Goal: Communication & Community: Answer question/provide support

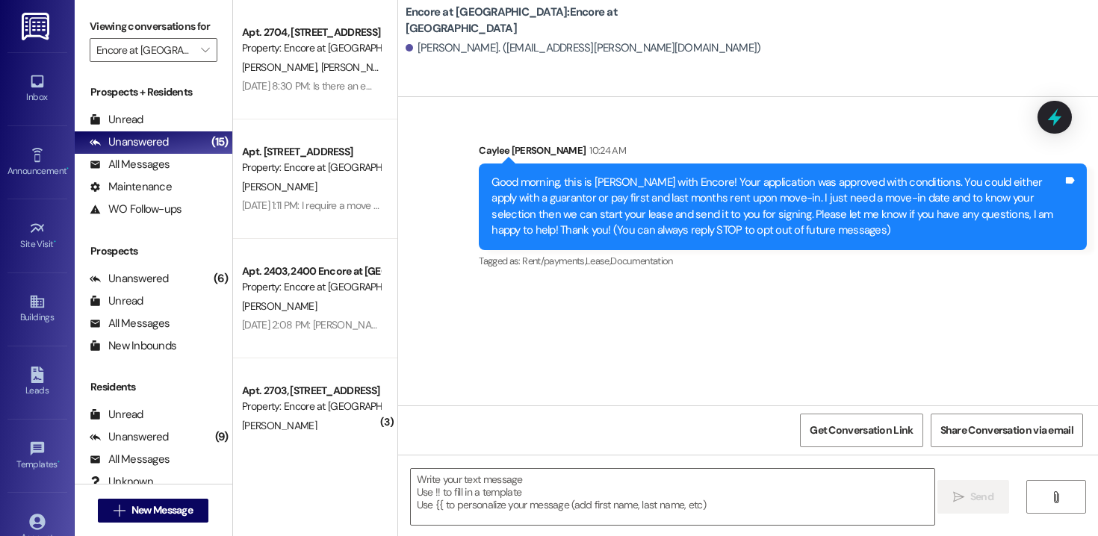
click at [135, 128] on div "Unread" at bounding box center [117, 120] width 54 height 16
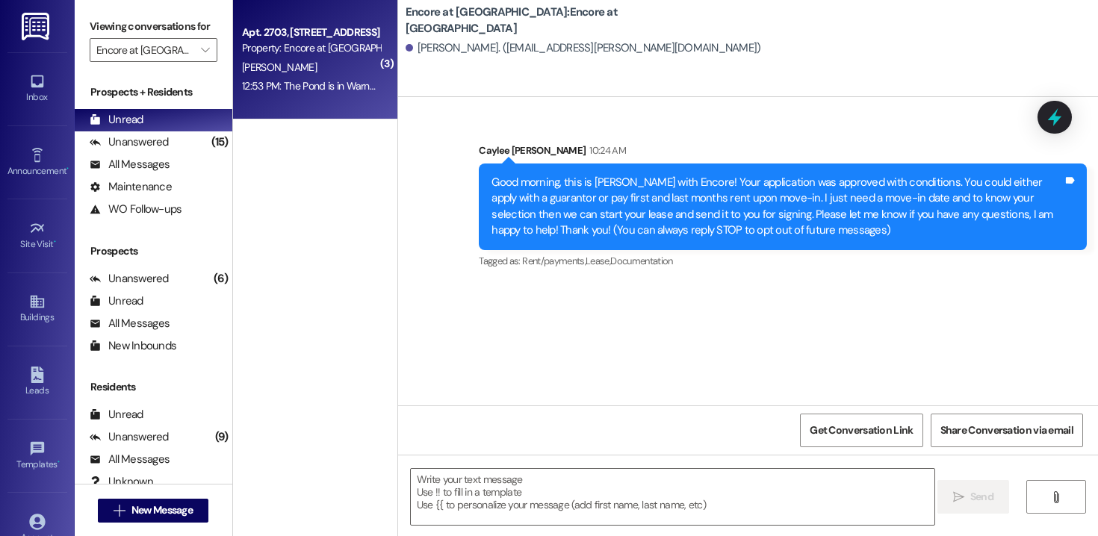
click at [300, 86] on div "12:53 PM: The Pond is in Warner Robins. I think [PERSON_NAME] is at the pool. I…" at bounding box center [820, 85] width 1156 height 13
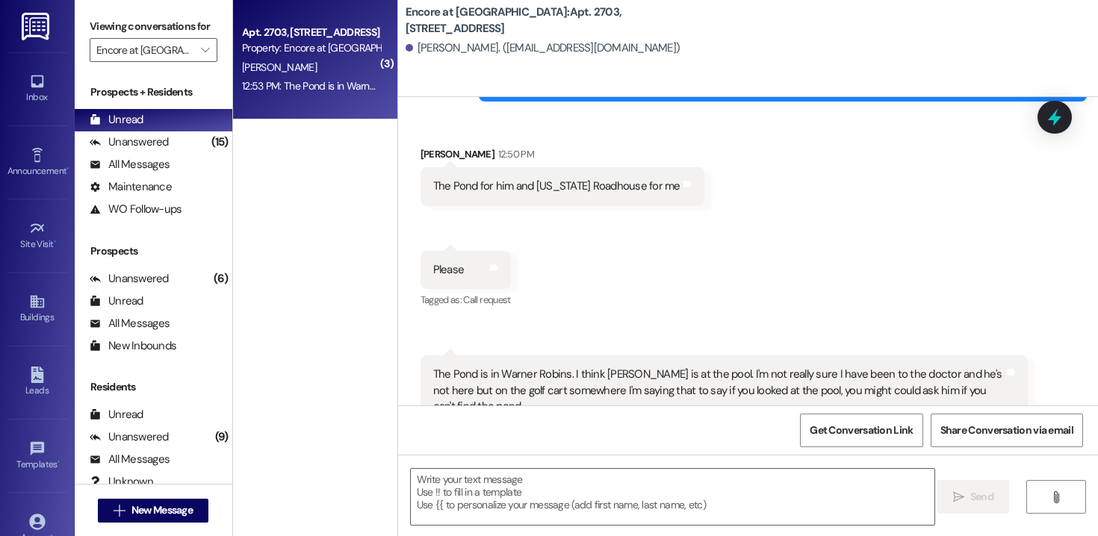
scroll to position [2817, 0]
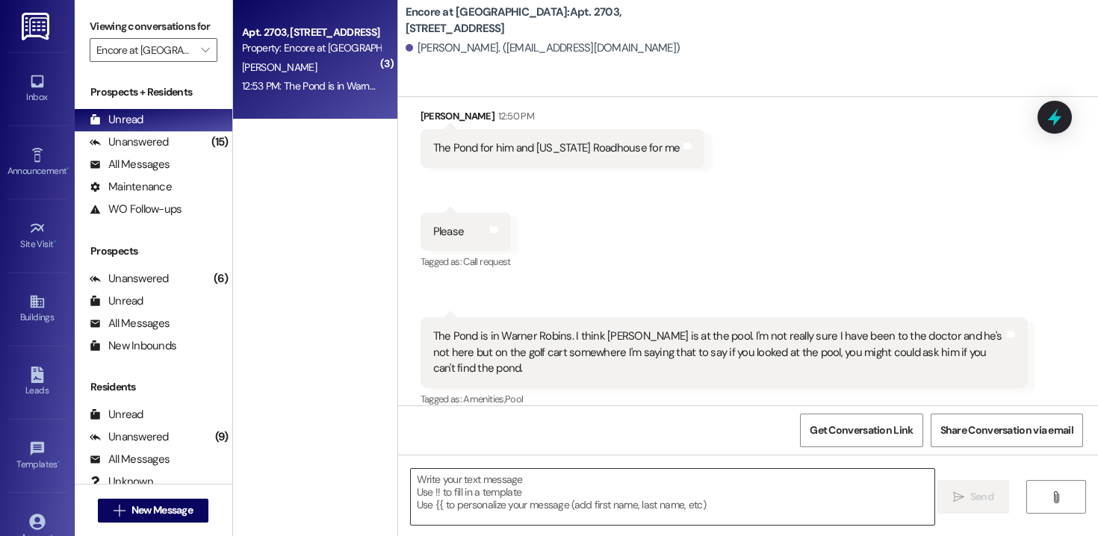
click at [531, 507] on textarea at bounding box center [673, 497] width 524 height 56
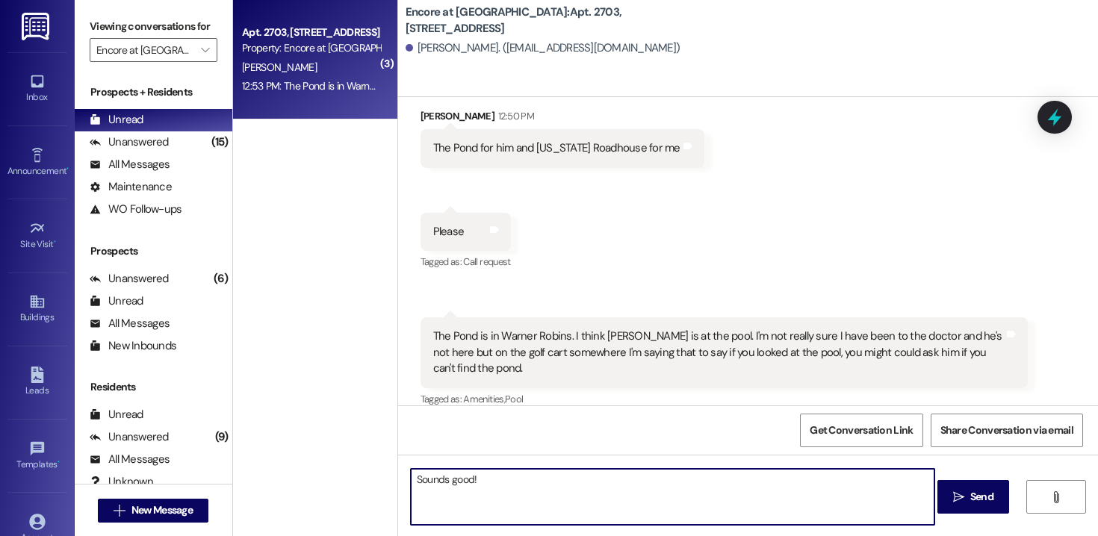
type textarea "Sounds good!"
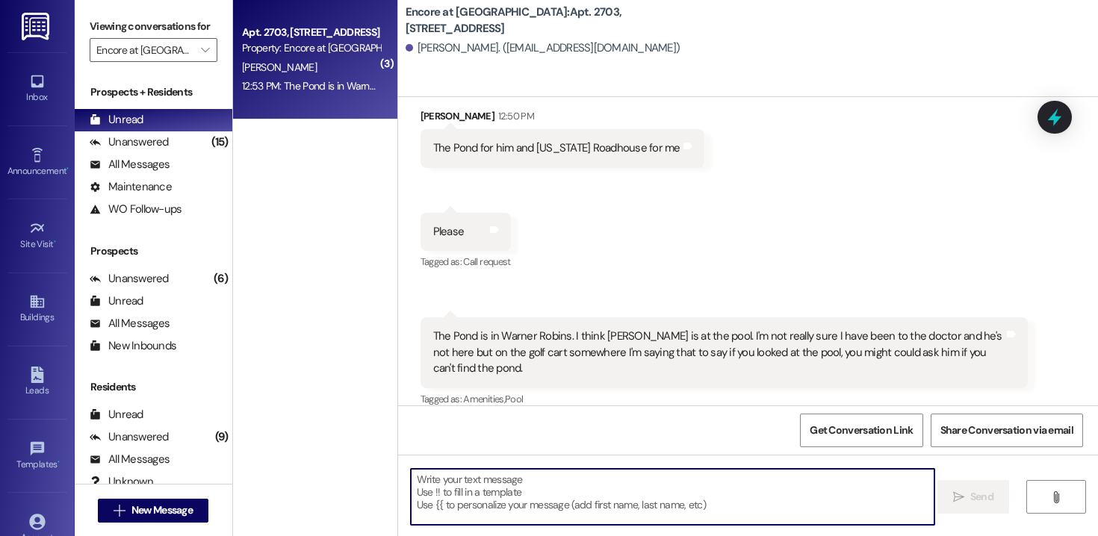
scroll to position [2817, 0]
click at [172, 502] on button " New Message" at bounding box center [153, 511] width 111 height 24
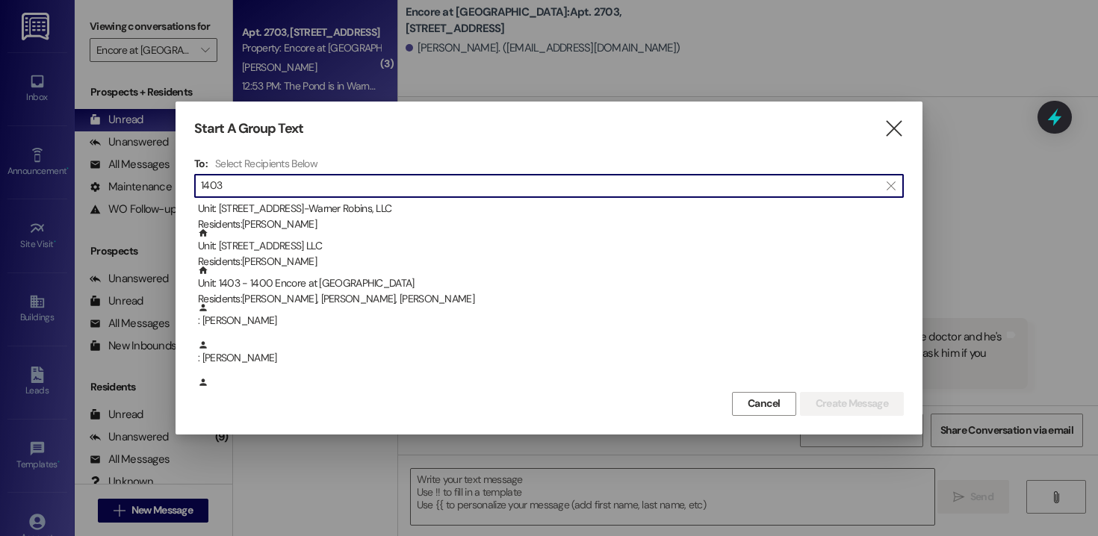
scroll to position [108, 0]
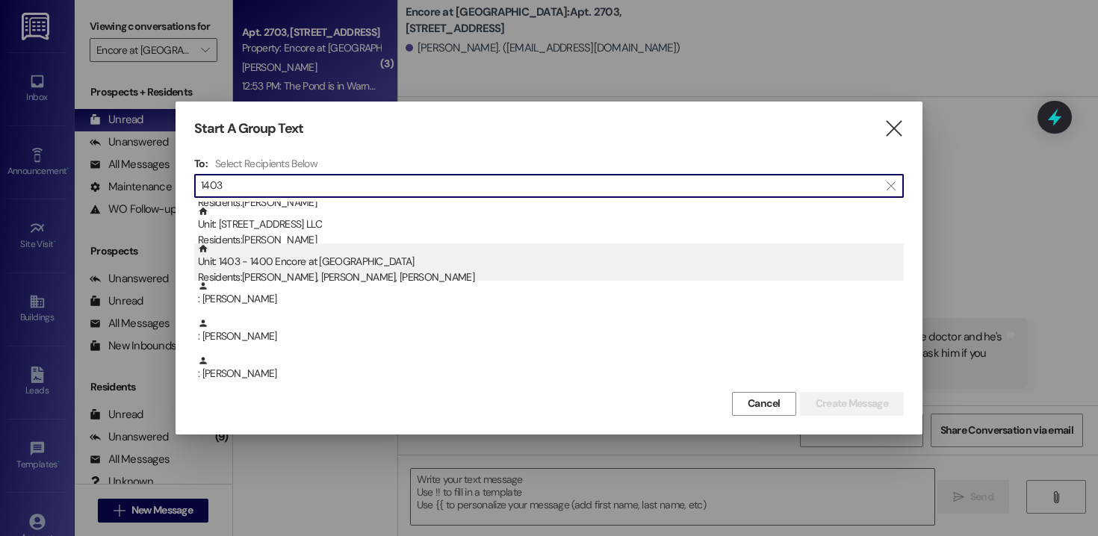
type input "1403"
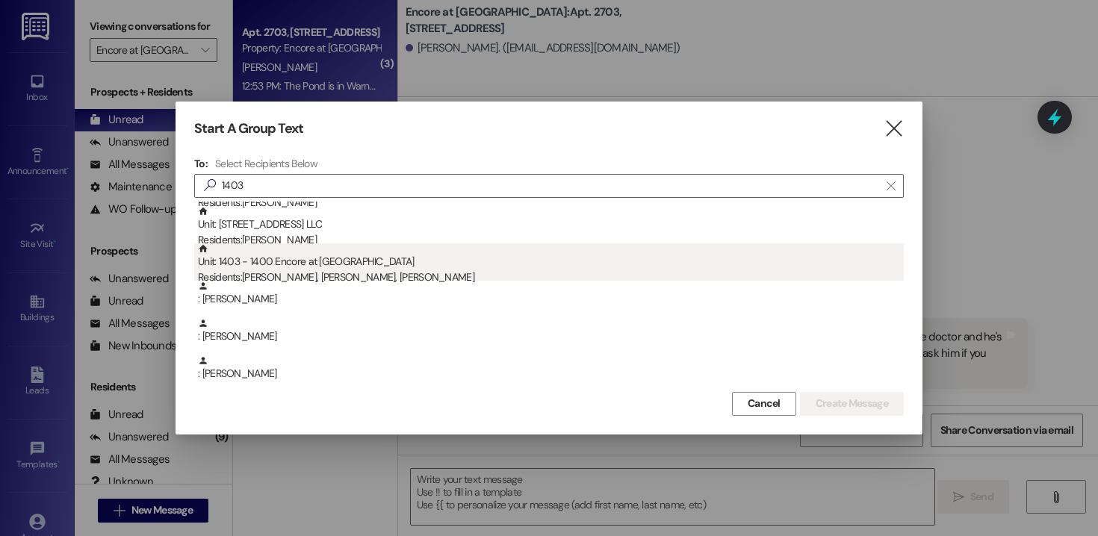
click at [335, 267] on div "Unit: 1403 - 1400 Encore at [GEOGRAPHIC_DATA] Residents: [PERSON_NAME], [PERSON…" at bounding box center [551, 265] width 706 height 43
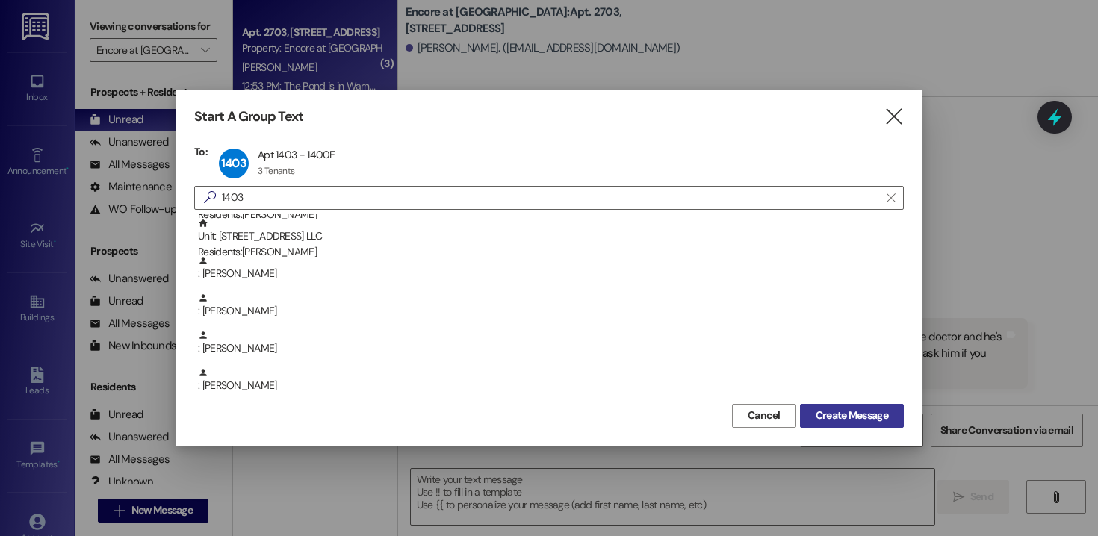
click at [824, 414] on span "Create Message" at bounding box center [852, 416] width 72 height 16
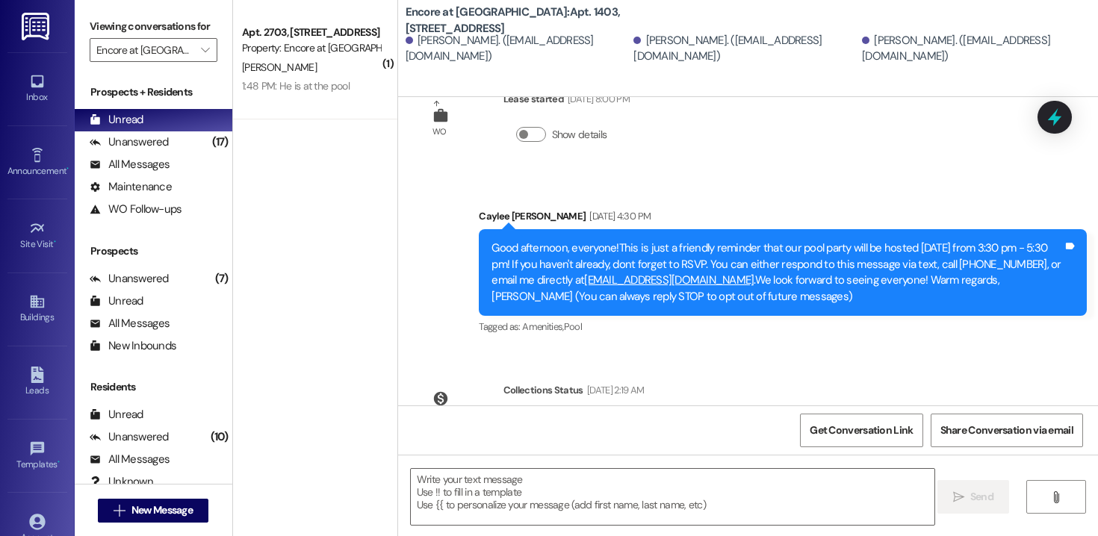
scroll to position [133, 0]
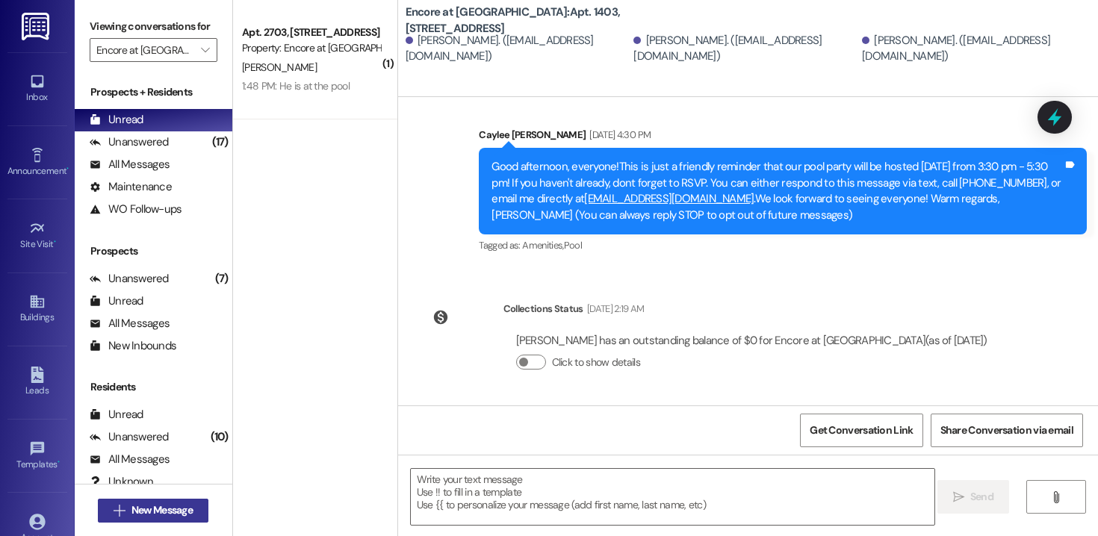
click at [185, 504] on span "New Message" at bounding box center [161, 511] width 61 height 16
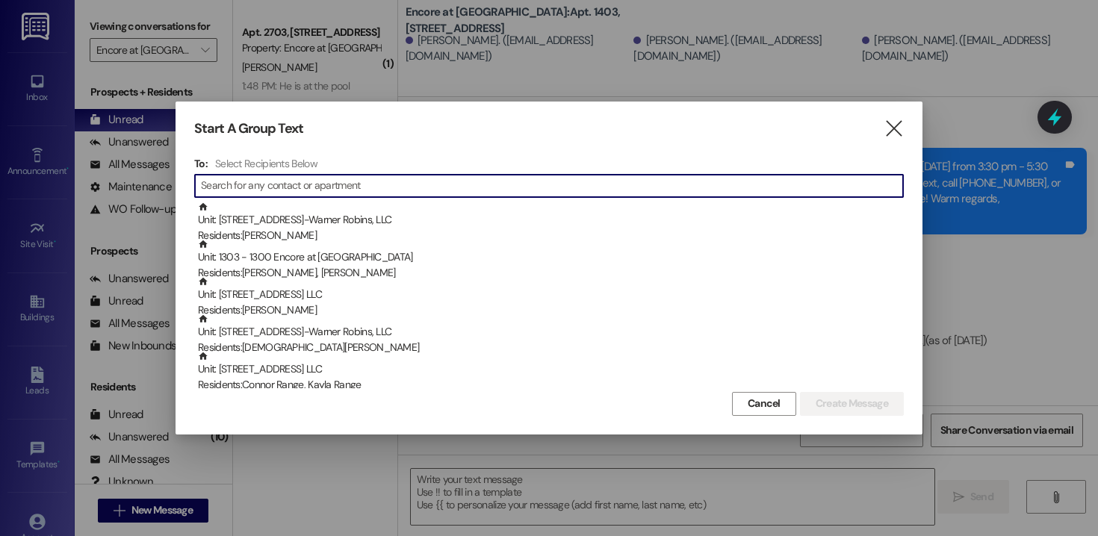
click at [335, 188] on input at bounding box center [552, 186] width 702 height 21
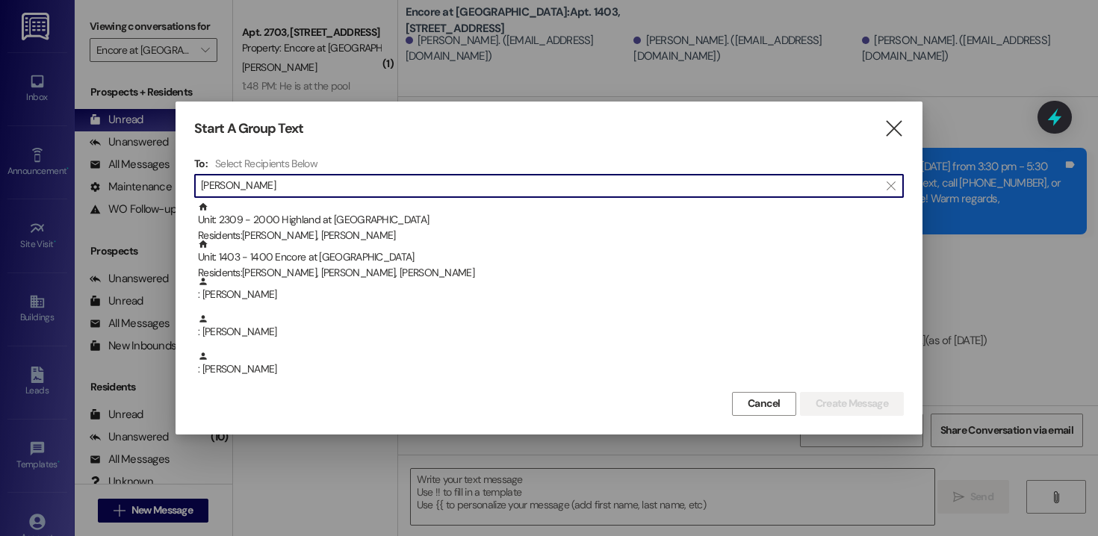
type input "[PERSON_NAME]"
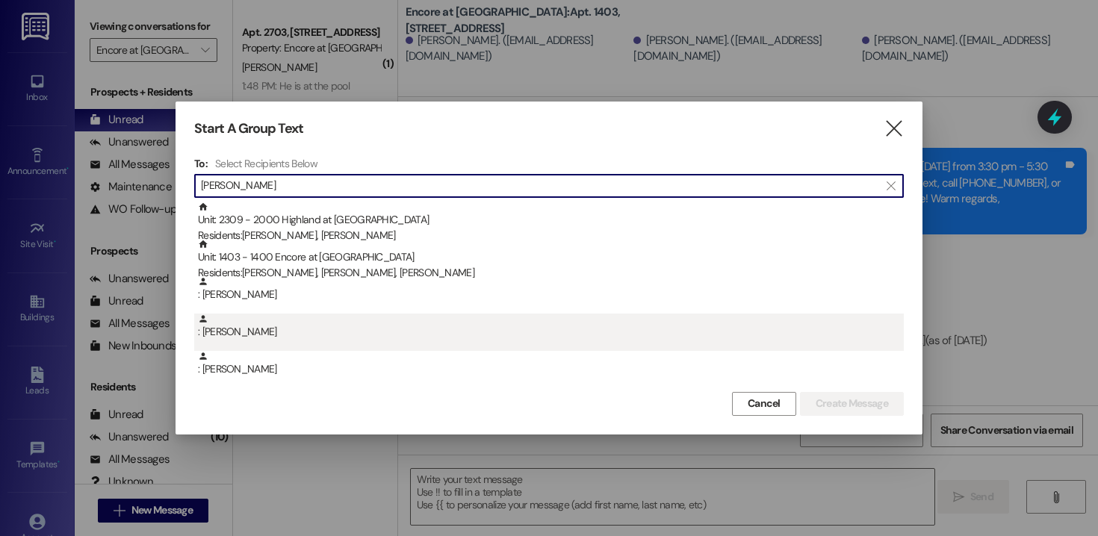
click at [253, 329] on div ": [PERSON_NAME]" at bounding box center [551, 327] width 706 height 26
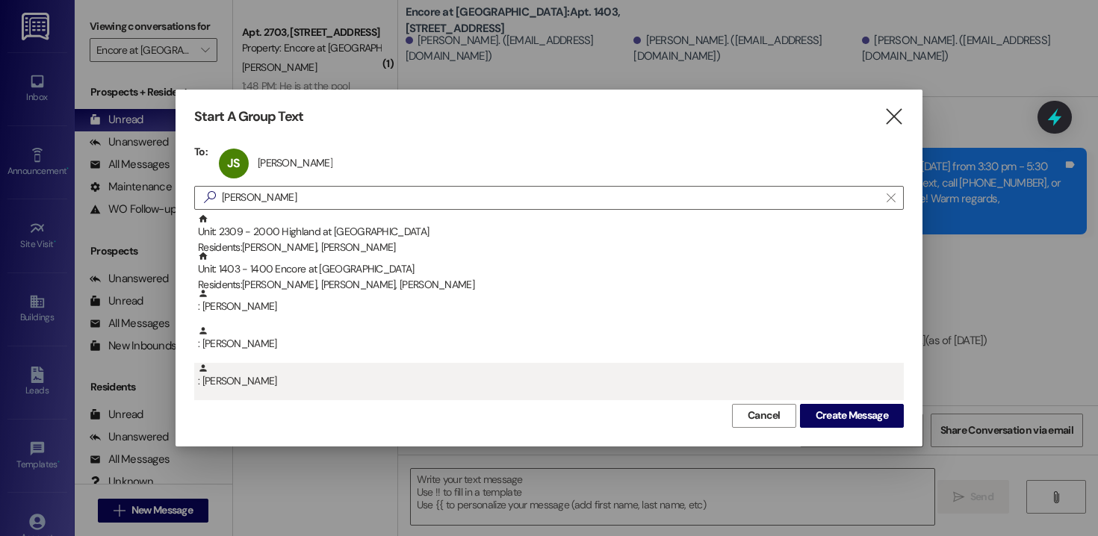
click at [261, 375] on div ": [PERSON_NAME]" at bounding box center [551, 376] width 706 height 26
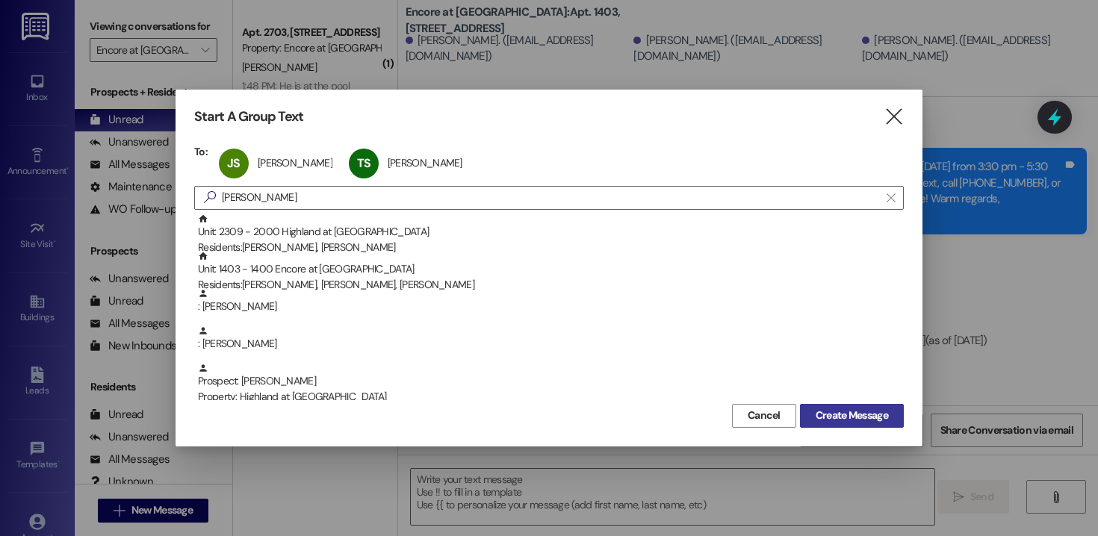
click at [845, 415] on span "Create Message" at bounding box center [852, 416] width 72 height 16
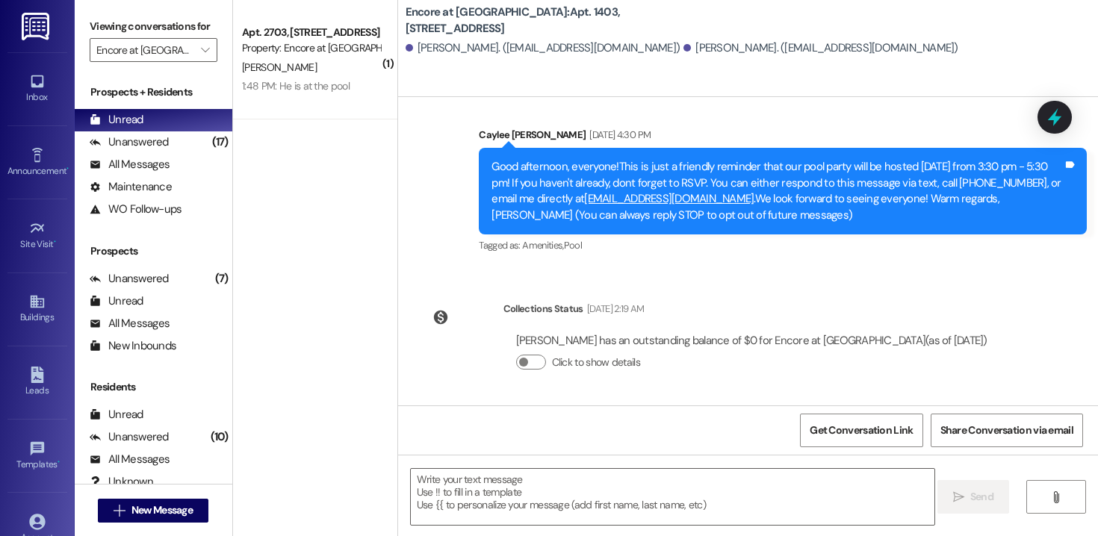
scroll to position [0, 0]
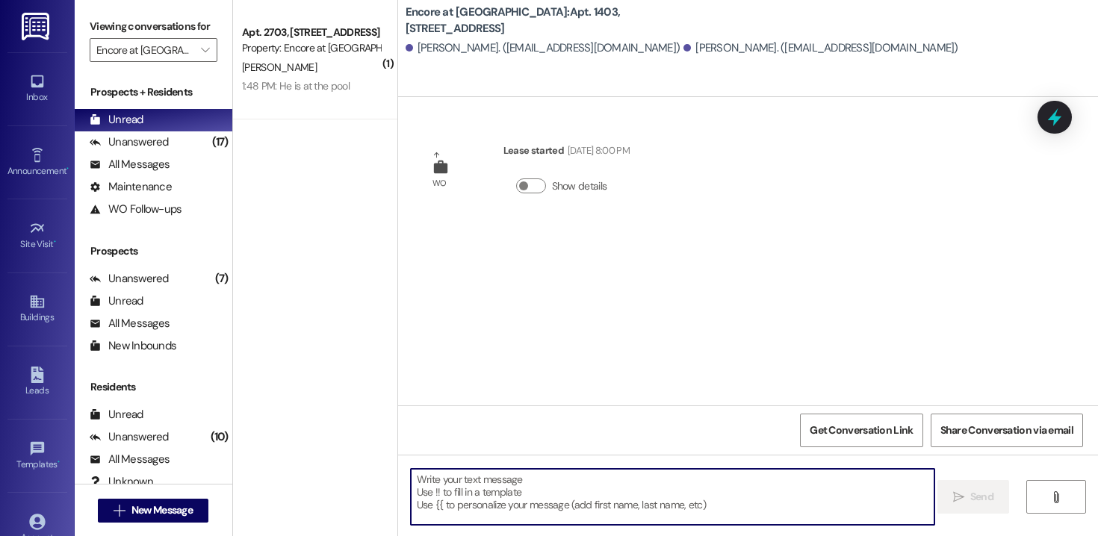
click at [470, 490] on textarea at bounding box center [673, 497] width 524 height 56
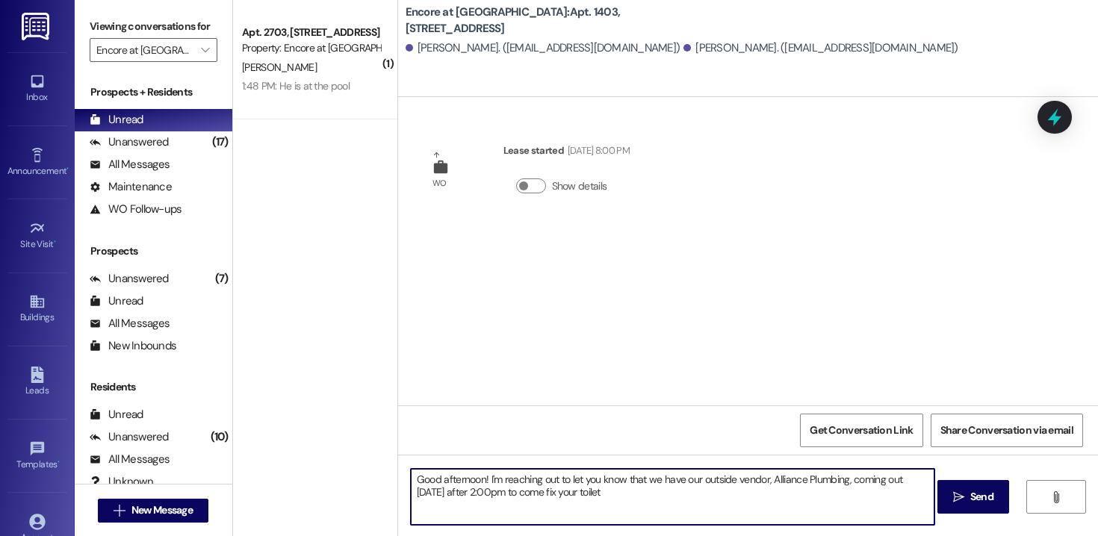
drag, startPoint x: 586, startPoint y: 497, endPoint x: 565, endPoint y: 496, distance: 20.9
click at [565, 496] on textarea "Good afternoon! I'm reaching out to let you know that we have our outside vendo…" at bounding box center [673, 497] width 524 height 56
click at [612, 496] on textarea "Good afternoon! I'm reaching out to let you know that we have our outside vendo…" at bounding box center [673, 497] width 524 height 56
click at [578, 495] on textarea "Good afternoon! I'm reaching out to let you know that we have our outside vendo…" at bounding box center [673, 497] width 524 height 56
click at [769, 499] on textarea "Good afternoon! I'm reaching out to let you know that we have our outside vendo…" at bounding box center [673, 497] width 524 height 56
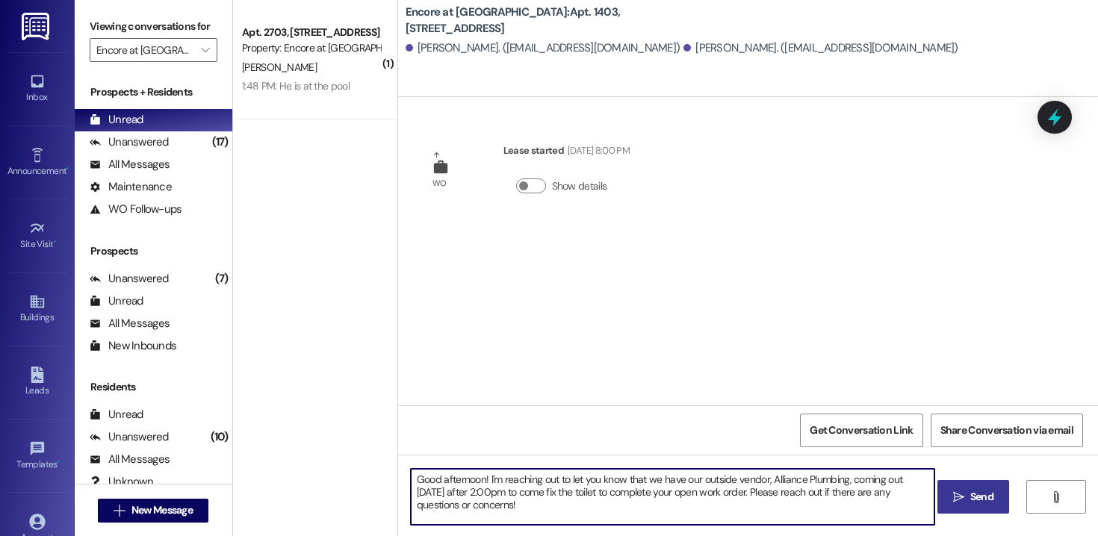
type textarea "Good afternoon! I'm reaching out to let you know that we have our outside vendo…"
click at [976, 504] on span "Send" at bounding box center [981, 497] width 23 height 16
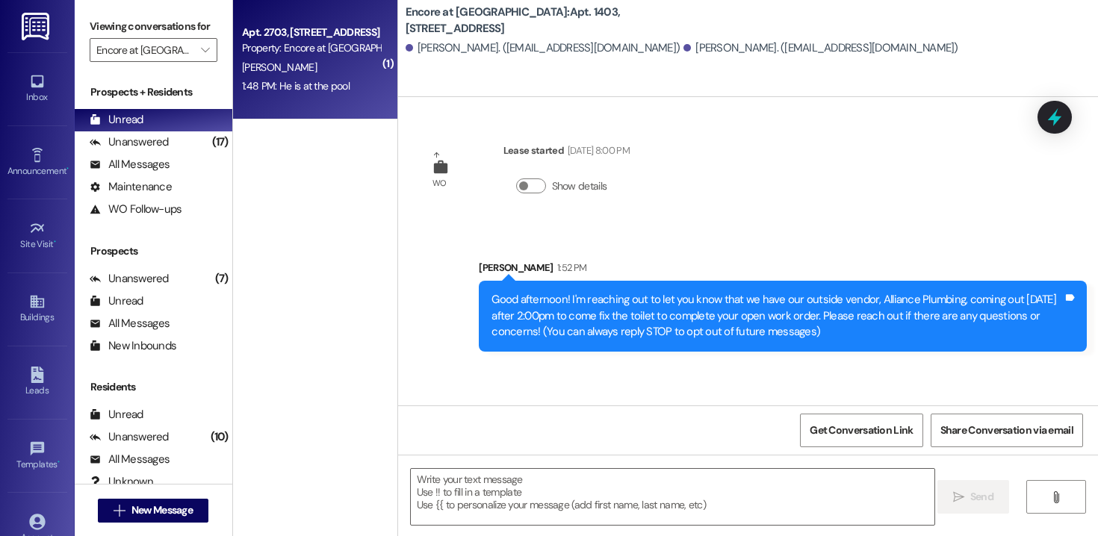
click at [316, 84] on div "1:48 PM: He is at the pool 1:48 PM: He is at the pool" at bounding box center [296, 85] width 108 height 13
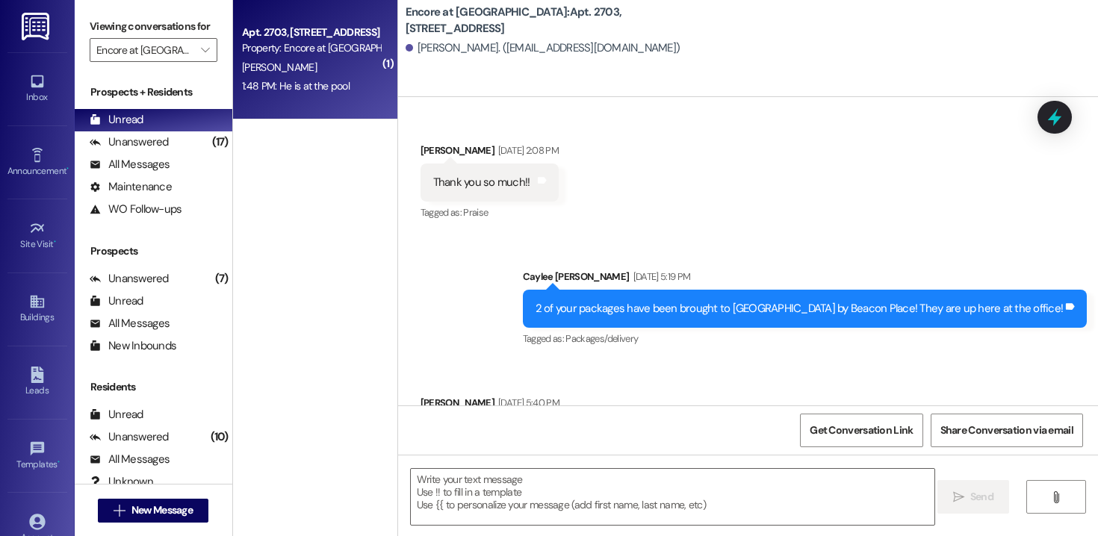
scroll to position [3131, 0]
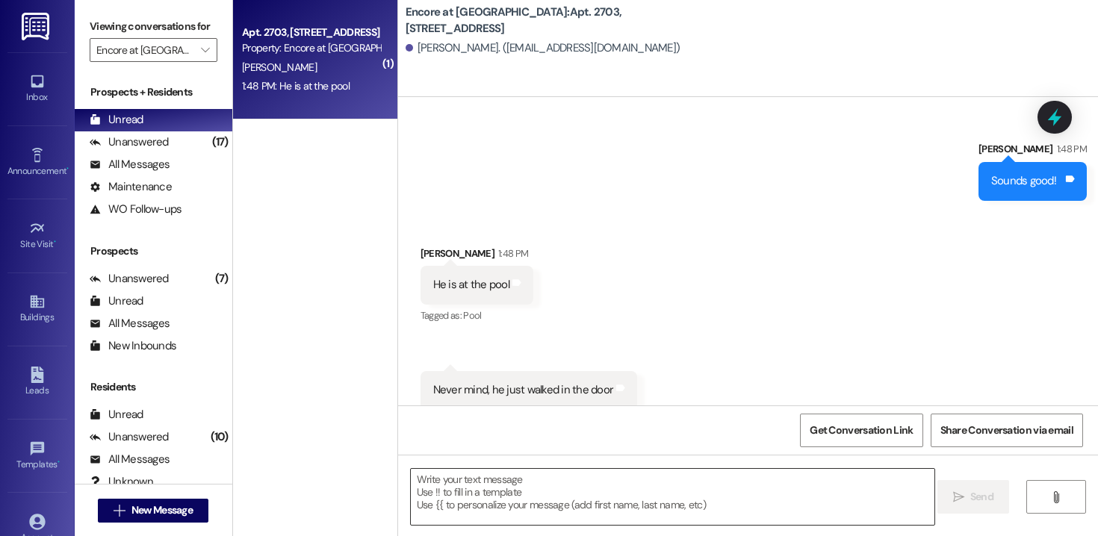
click at [551, 496] on textarea at bounding box center [673, 497] width 524 height 56
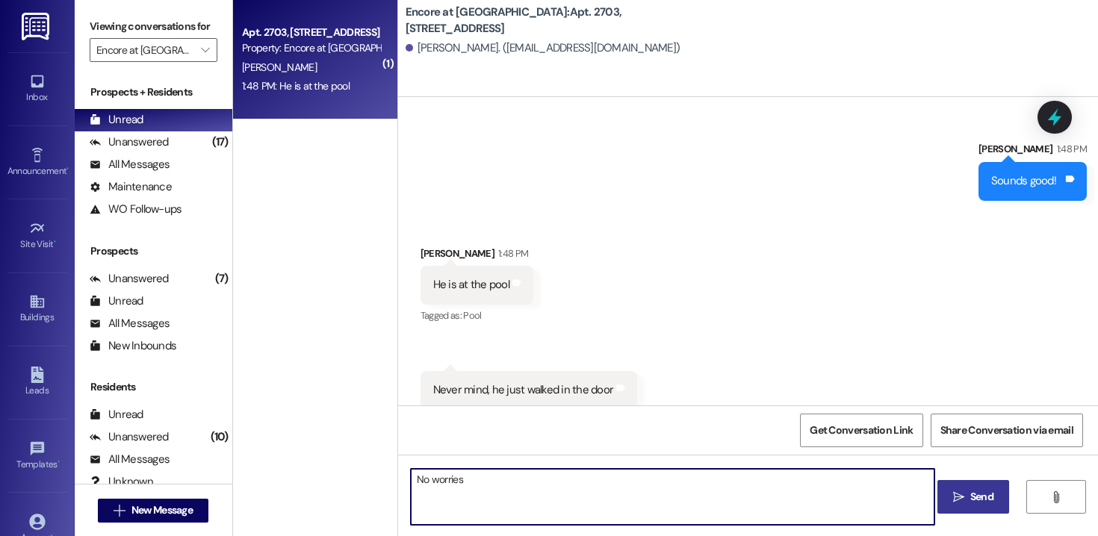
type textarea "No worries!"
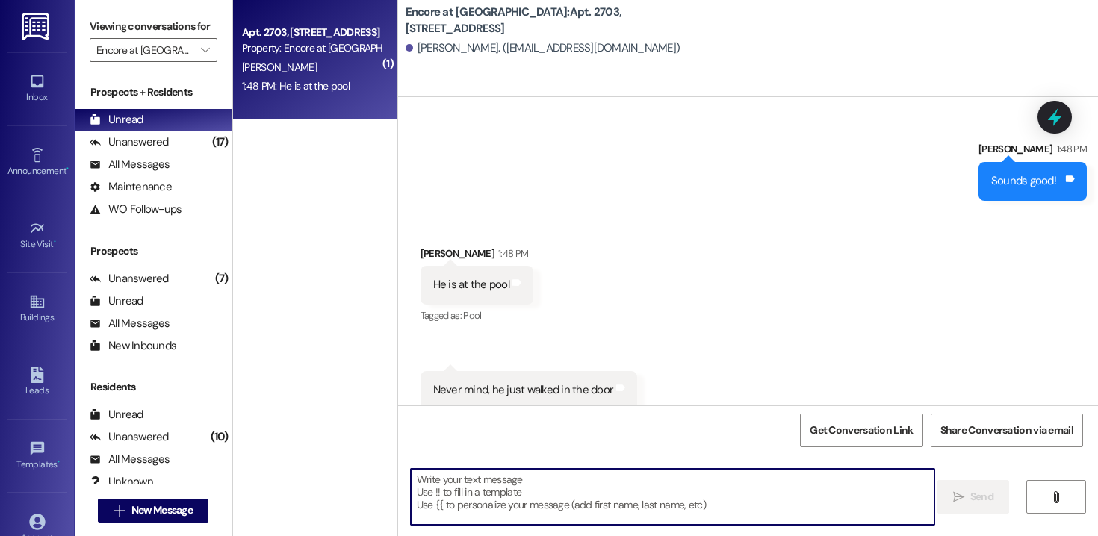
scroll to position [3130, 0]
